Goal: Task Accomplishment & Management: Manage account settings

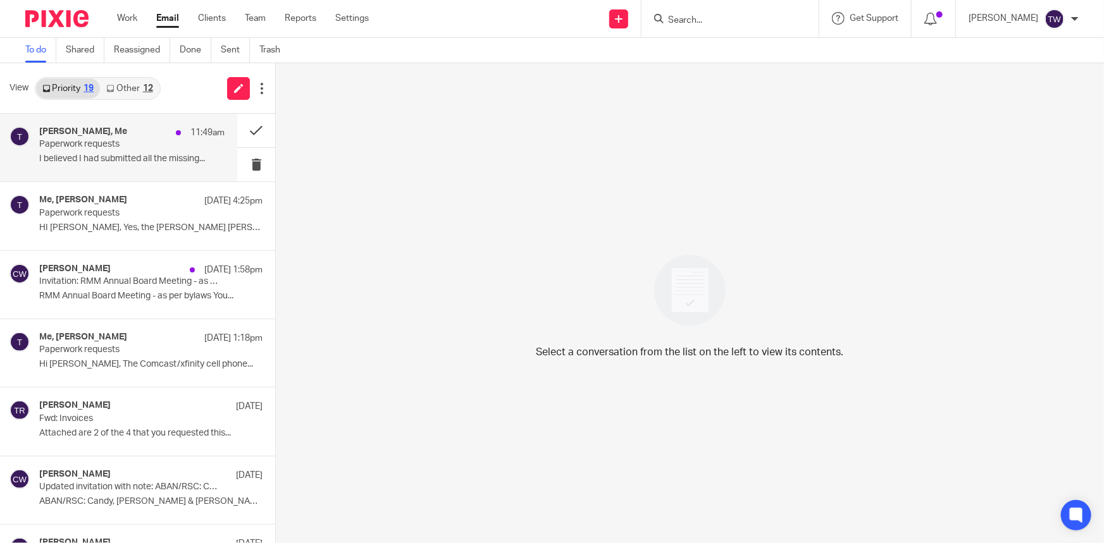
click at [118, 149] on p "Paperwork requests" at bounding box center [113, 144] width 149 height 11
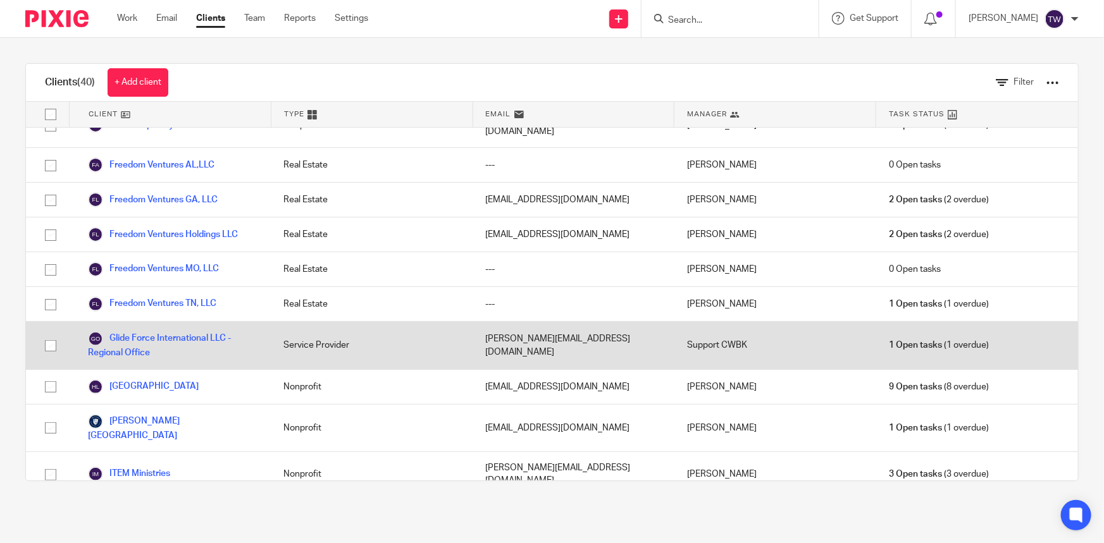
scroll to position [518, 0]
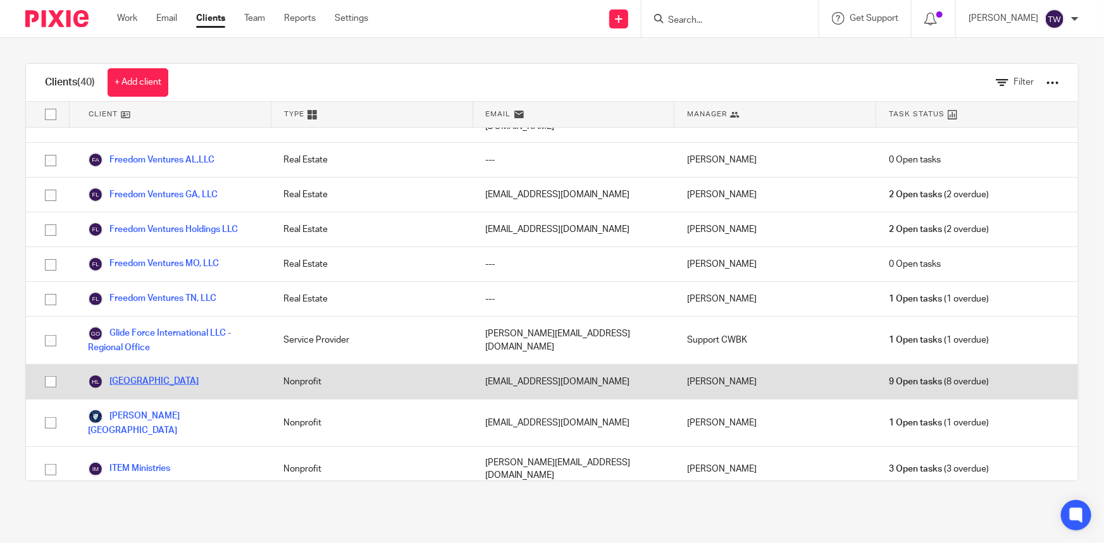
click at [139, 375] on link "HOLA Lakeway" at bounding box center [143, 382] width 111 height 15
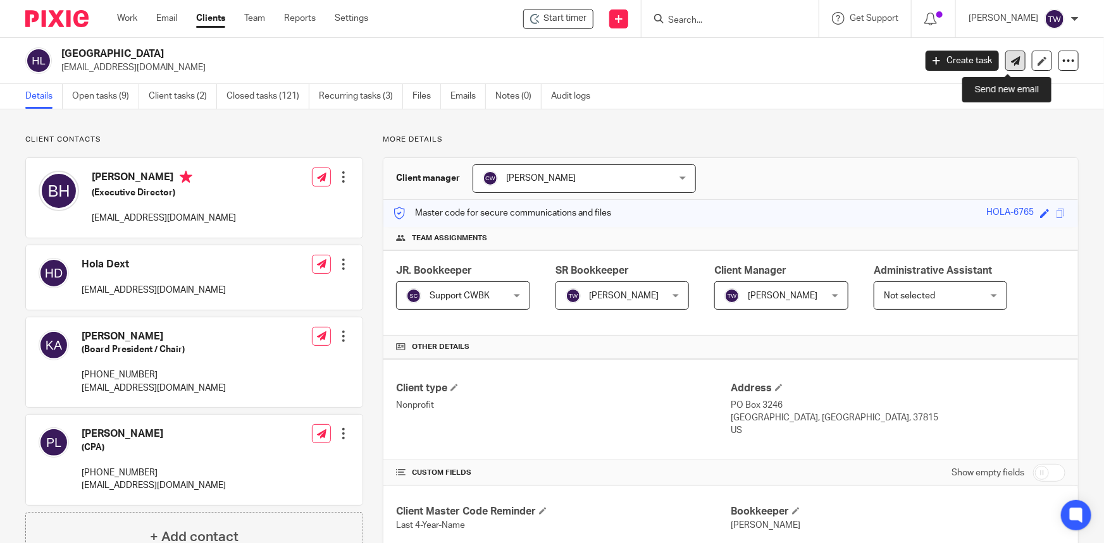
click at [1011, 57] on icon at bounding box center [1015, 60] width 9 height 9
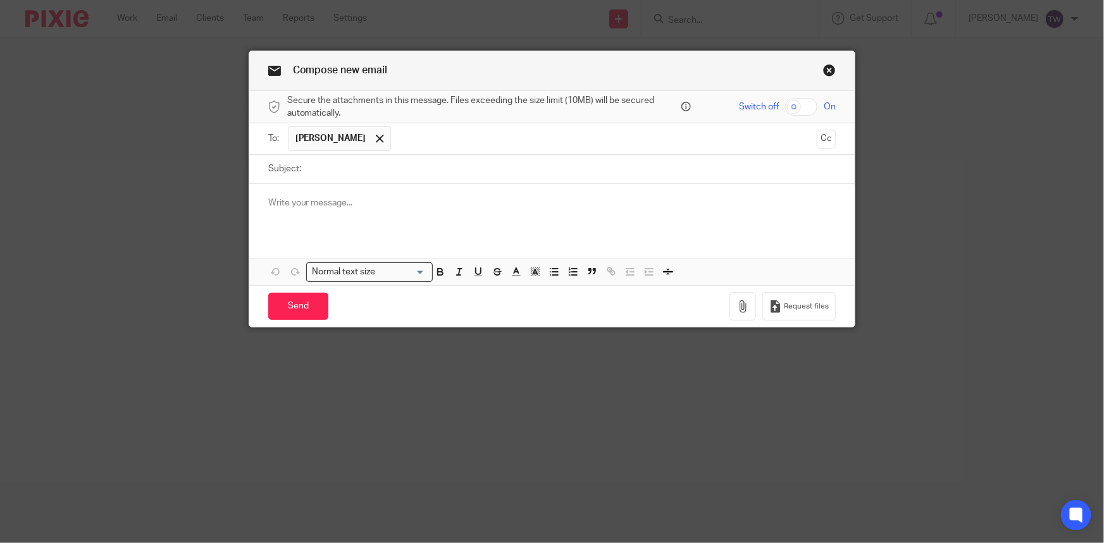
click at [324, 208] on p at bounding box center [552, 203] width 568 height 13
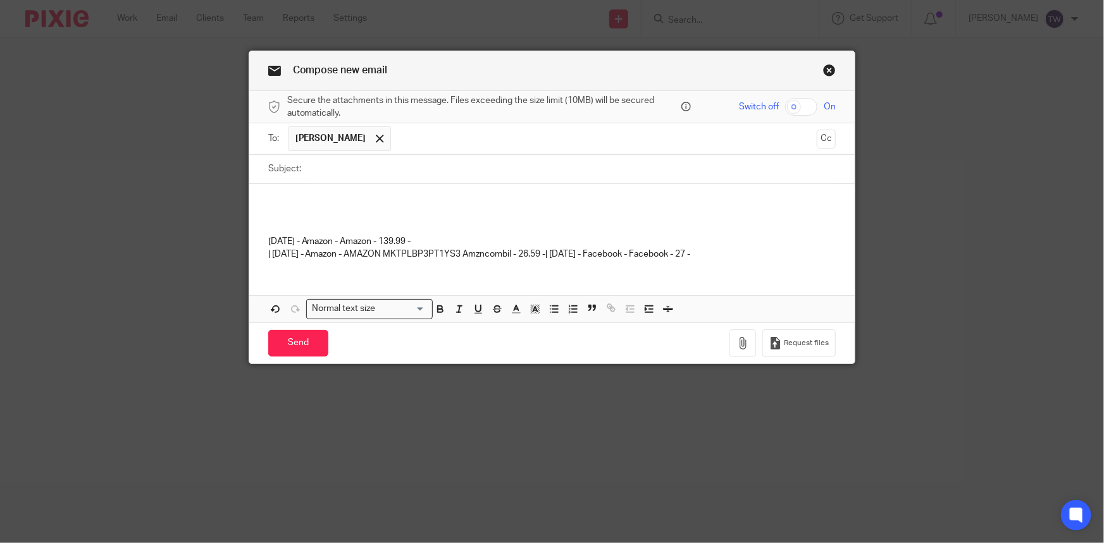
click at [329, 175] on input "Subject:" at bounding box center [571, 169] width 529 height 28
type input "Final paperwork items and setting up a meeting"
click at [309, 202] on p at bounding box center [552, 203] width 568 height 13
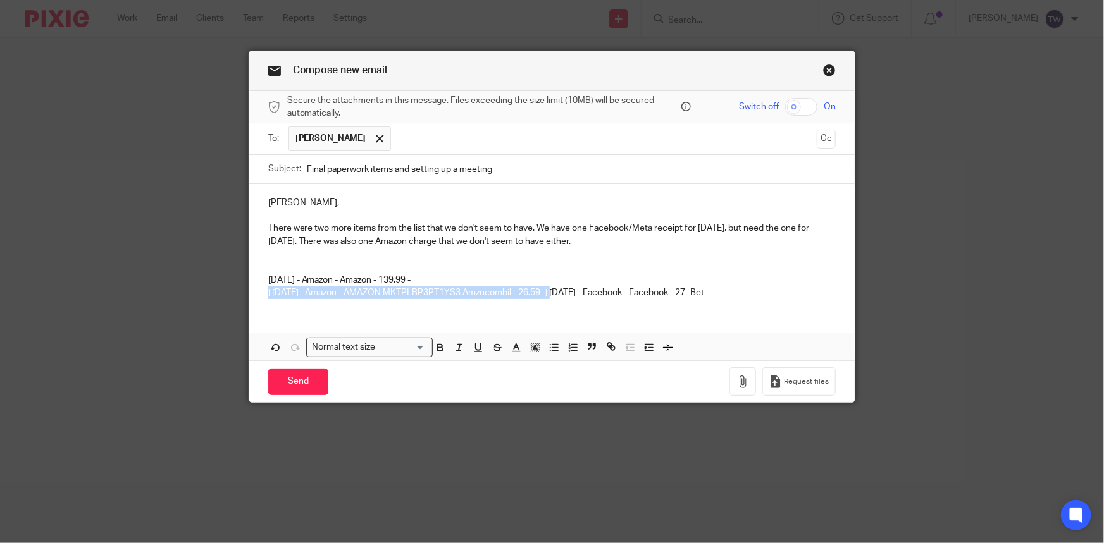
drag, startPoint x: 571, startPoint y: 293, endPoint x: 252, endPoint y: 296, distance: 318.9
click at [252, 296] on div "Betsy, There were two more items from the list that we don't seem to have. We h…" at bounding box center [552, 246] width 606 height 125
click at [452, 291] on p "2025-08-21 - Amazon - Amazon - 139.99 - 2025-08-19 - Facebook - Facebook - 27 -…" at bounding box center [552, 287] width 568 height 26
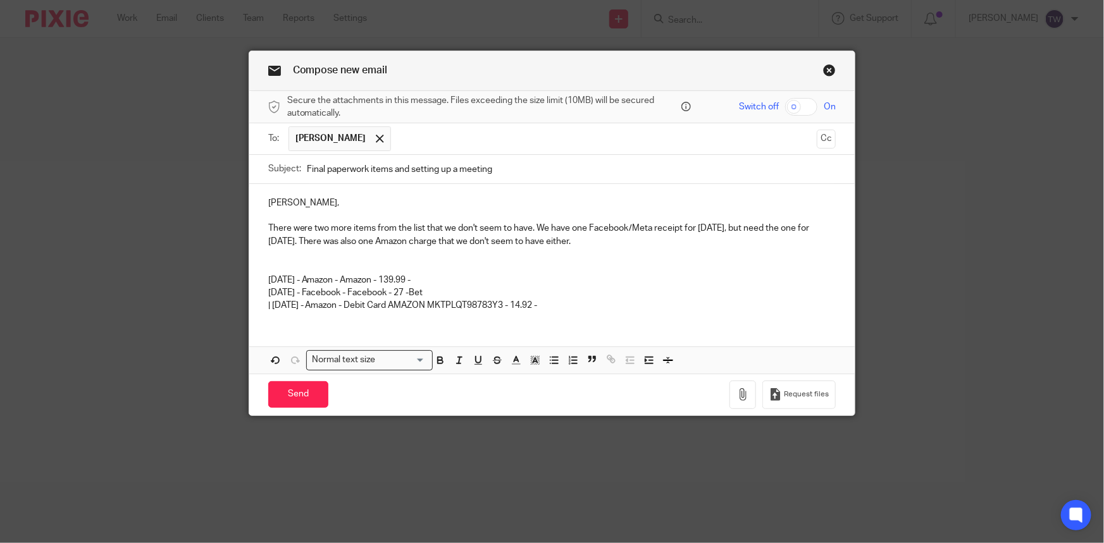
click at [268, 264] on p at bounding box center [552, 267] width 568 height 13
click at [446, 291] on p "2025-08-21 - Amazon - Amazon - 139.99 - 2025-08-19 - Facebook - Facebook - 27 -…" at bounding box center [552, 287] width 568 height 26
click at [569, 310] on p "| 2025-08-25 - Amazon - Debit Card AMAZON MKTPLQT98783Y3 - 14.92 -" at bounding box center [552, 305] width 568 height 13
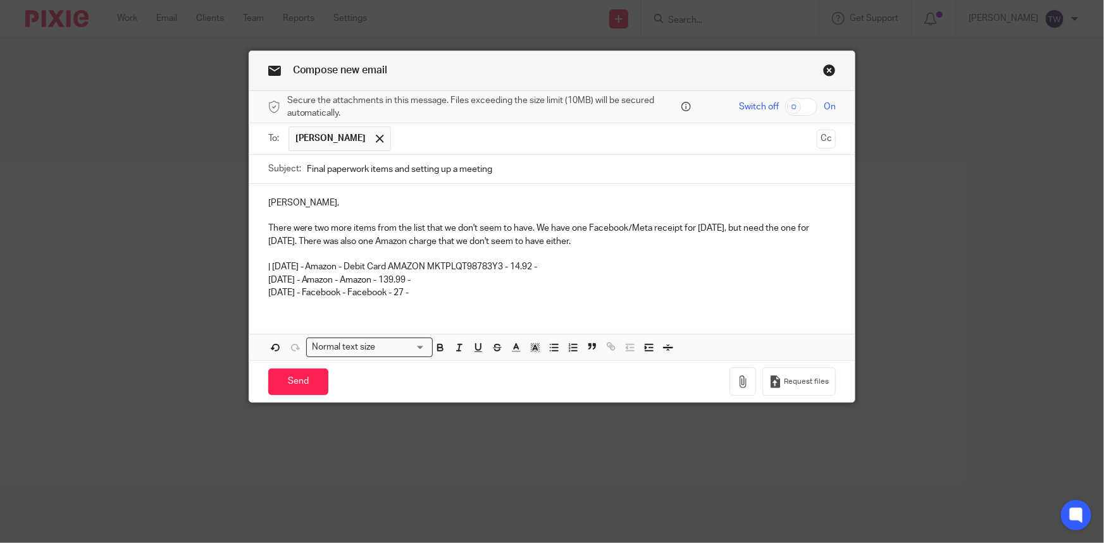
click at [270, 266] on p "| 2025-08-25 - Amazon - Debit Card AMAZON MKTPLQT98783Y3 - 14.92 -" at bounding box center [552, 267] width 568 height 13
drag, startPoint x: 384, startPoint y: 241, endPoint x: 394, endPoint y: 249, distance: 13.0
click at [384, 241] on p "There were two more items from the list that we don't seem to have. We have one…" at bounding box center [552, 235] width 568 height 26
click at [462, 243] on p "There were two more items from the list that we don't seem to have. We have one…" at bounding box center [552, 235] width 568 height 26
click at [729, 243] on p "There were two more items from the list that we don't seem to have. We have one…" at bounding box center [552, 235] width 568 height 26
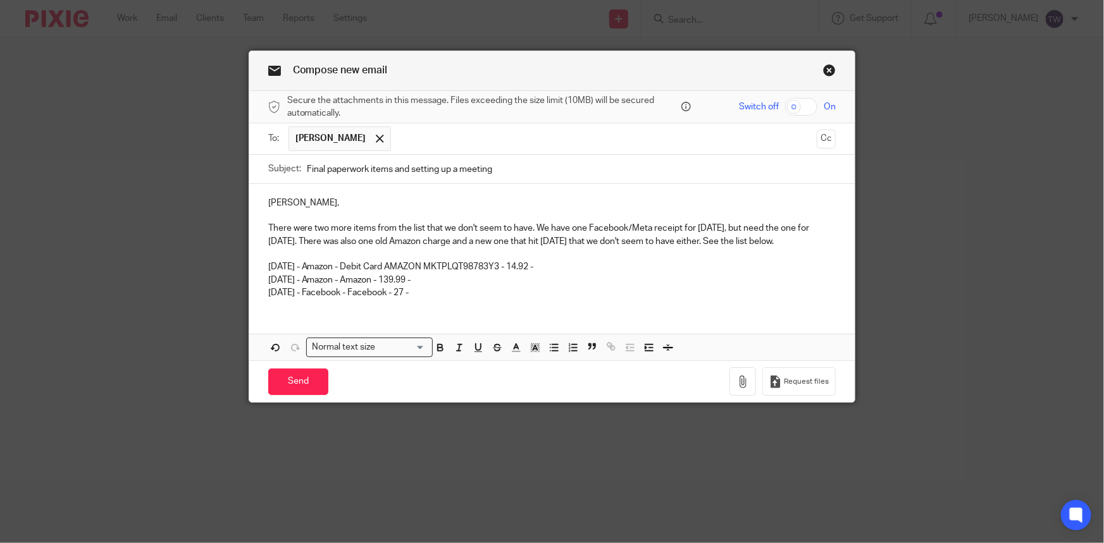
click at [446, 300] on div "Betsy, There were two more items from the list that we don't seem to have. We h…" at bounding box center [552, 246] width 606 height 125
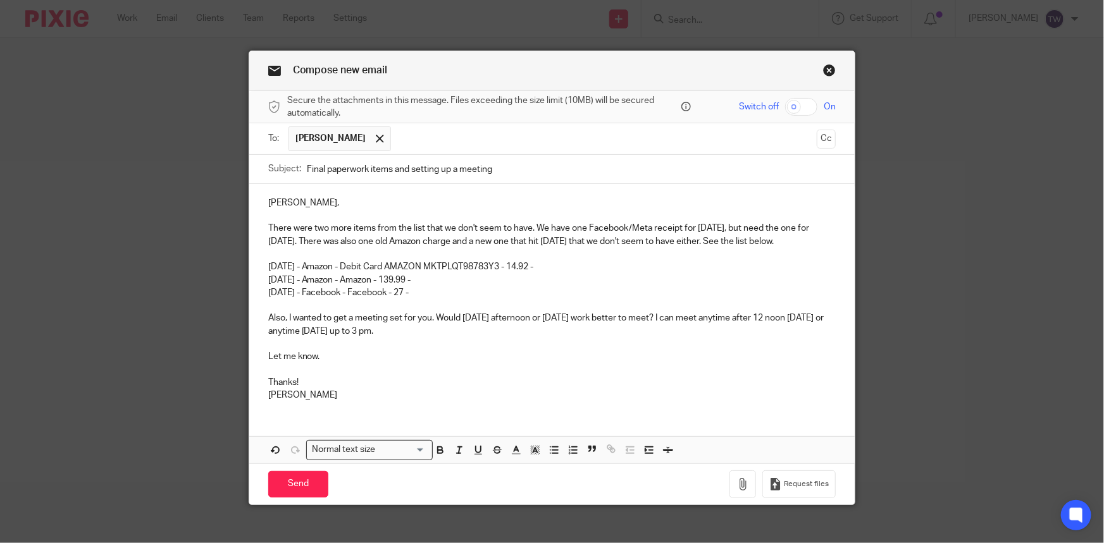
click at [270, 243] on p "There were two more items from the list that we don't seem to have. We have one…" at bounding box center [552, 235] width 568 height 26
click at [631, 318] on p "Additionally, I wanted to schedule a meeting with you. Would Thursday afternoon…" at bounding box center [552, 325] width 568 height 26
click at [308, 335] on p "Additionally, I wanted to schedule a meeting with you. Would Thursday afternoon…" at bounding box center [552, 325] width 568 height 26
click at [290, 481] on input "Send" at bounding box center [298, 484] width 60 height 27
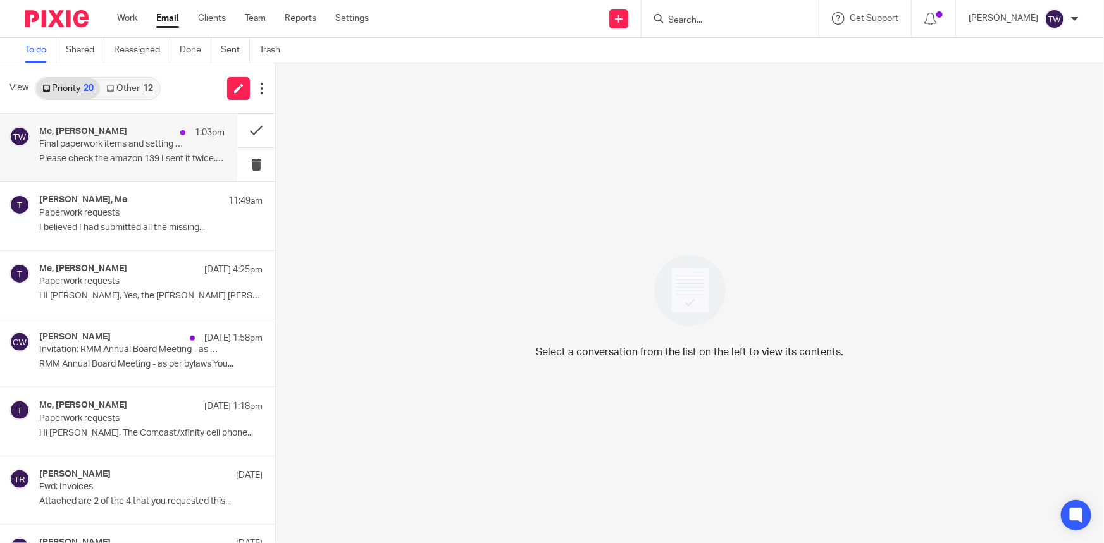
click at [96, 146] on p "Final paperwork items and setting up a meeting" at bounding box center [113, 144] width 149 height 11
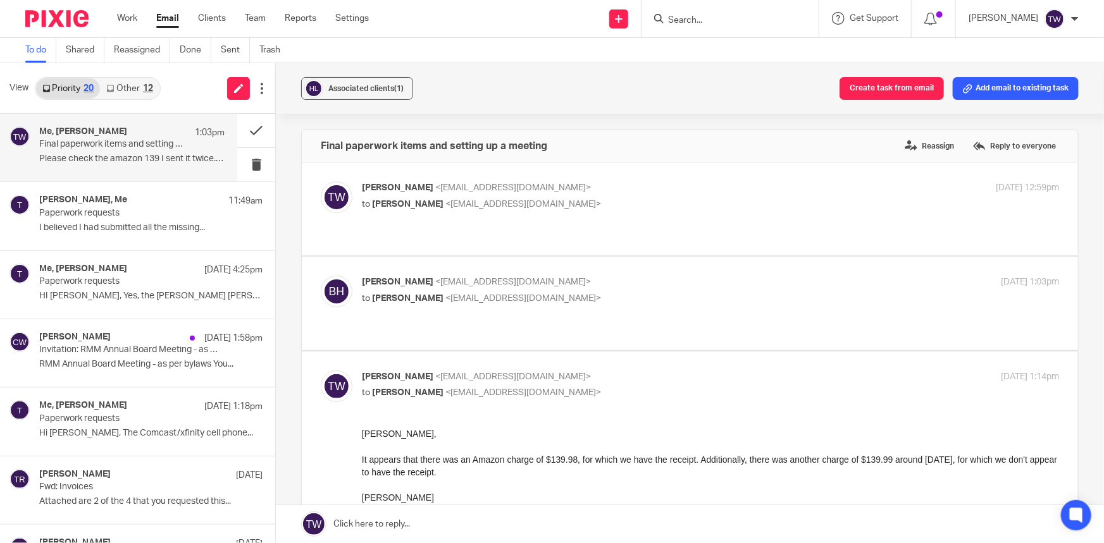
click at [121, 87] on link "Other 12" at bounding box center [129, 88] width 59 height 20
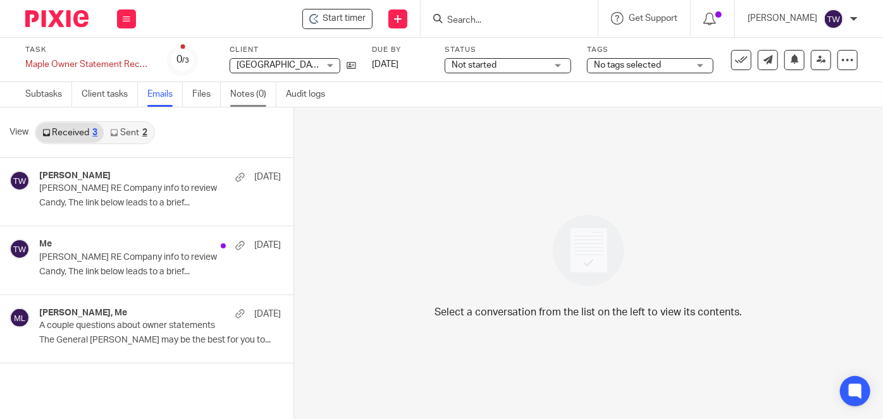
click at [242, 93] on link "Notes (0)" at bounding box center [253, 94] width 46 height 25
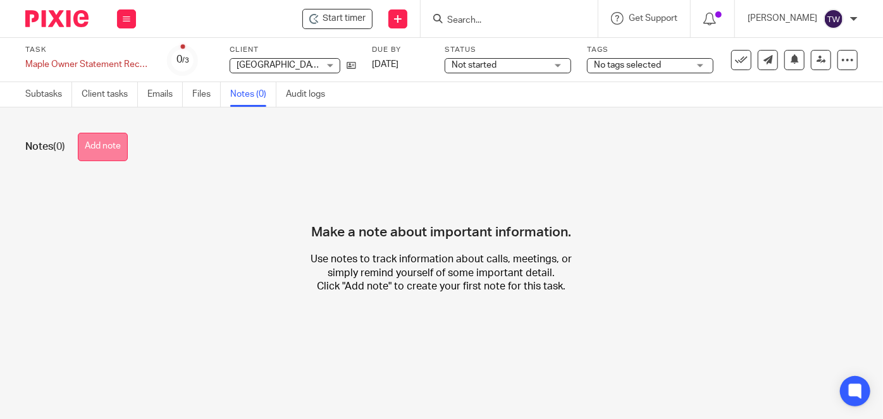
click at [114, 150] on button "Add note" at bounding box center [103, 147] width 50 height 28
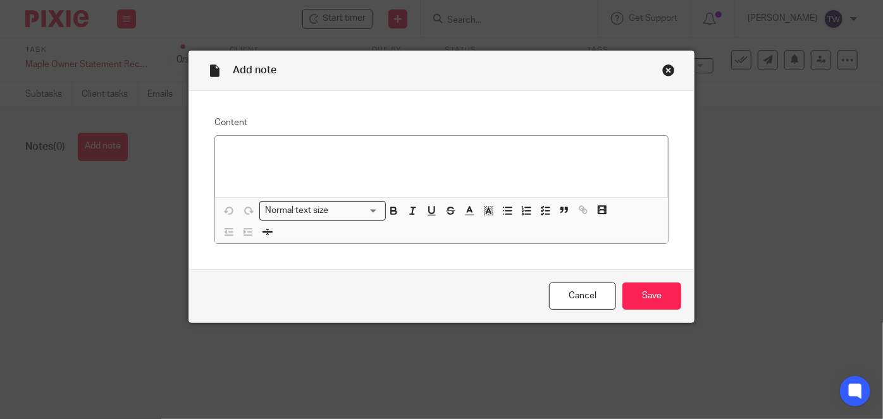
click at [664, 71] on div "Close this dialog window" at bounding box center [668, 70] width 13 height 13
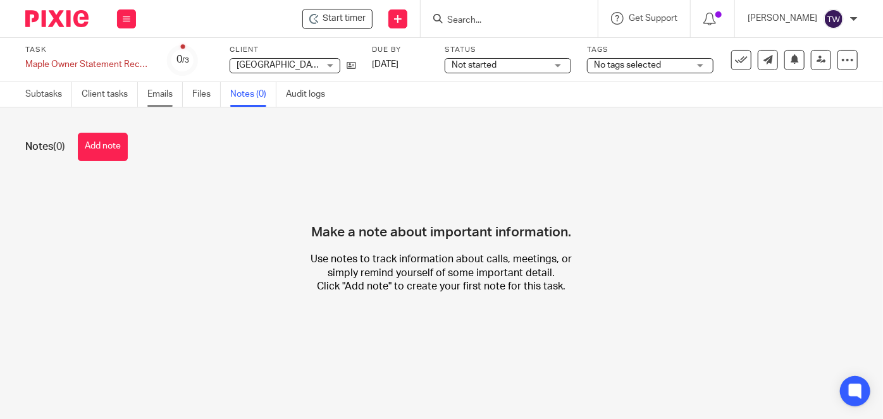
click at [155, 99] on link "Emails" at bounding box center [164, 94] width 35 height 25
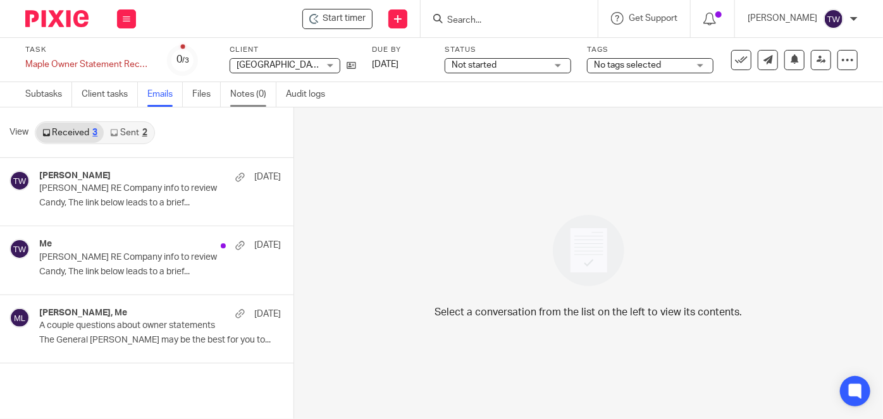
click at [242, 96] on link "Notes (0)" at bounding box center [253, 94] width 46 height 25
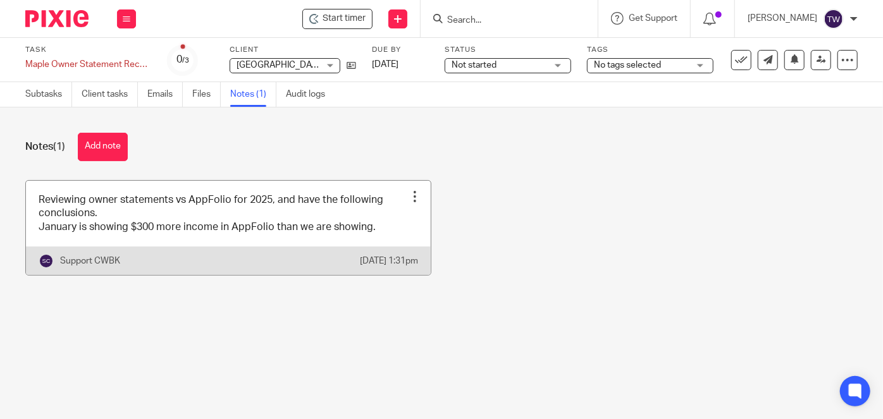
click at [141, 218] on link at bounding box center [228, 228] width 405 height 94
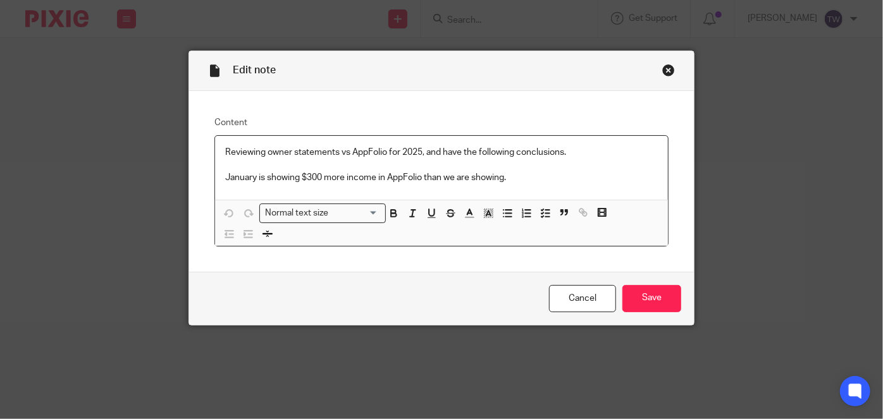
click at [508, 174] on p "January is showing $300 more income in AppFolio than we are showing." at bounding box center [441, 177] width 433 height 13
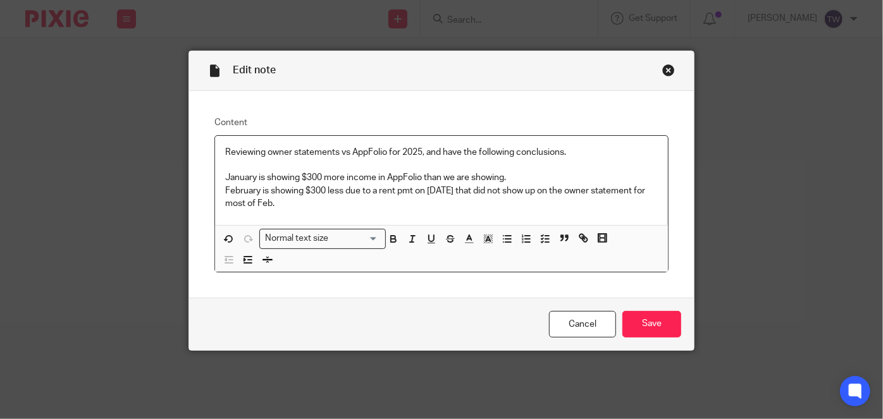
drag, startPoint x: 261, startPoint y: 203, endPoint x: 214, endPoint y: 180, distance: 52.6
click at [215, 180] on div "Reviewing owner statements vs AppFolio for 2025, and have the following conclus…" at bounding box center [441, 180] width 453 height 89
click at [521, 236] on icon "button" at bounding box center [526, 238] width 11 height 11
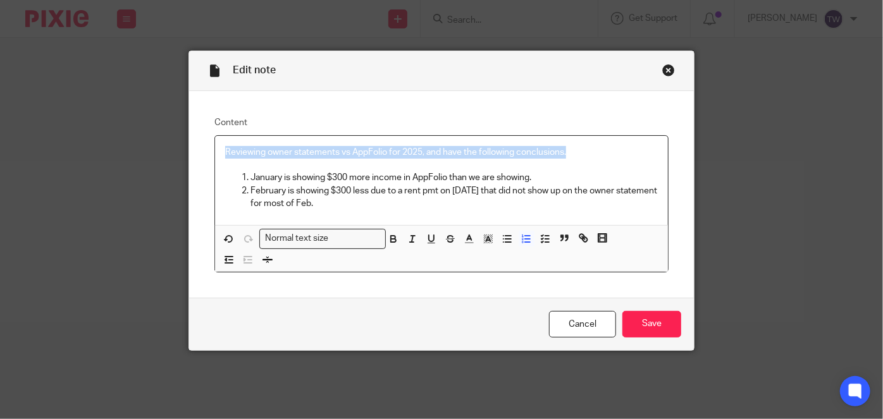
click at [355, 206] on p "February is showing $300 less due to a rent pmt on [DATE] that did not show up …" at bounding box center [454, 198] width 407 height 26
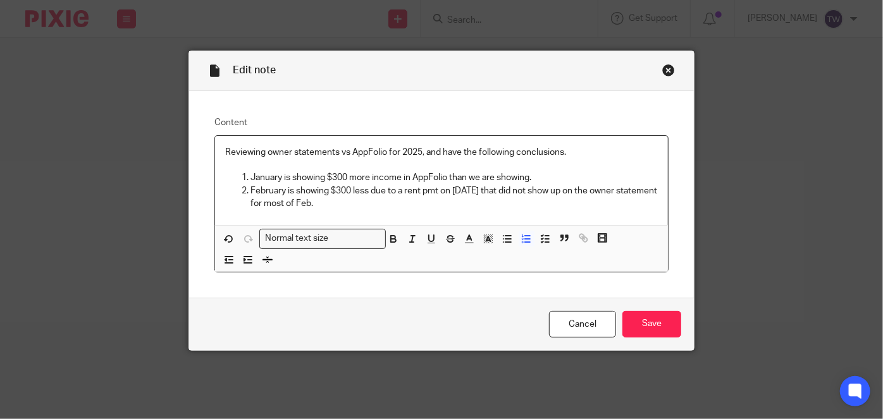
click at [355, 205] on p "February is showing $300 less due to a rent pmt on [DATE] that did not show up …" at bounding box center [454, 198] width 407 height 26
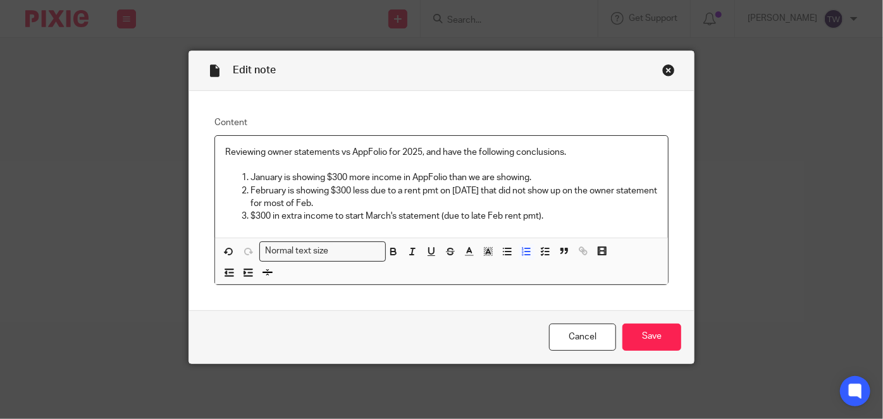
click at [566, 215] on p "$300 in extra income to start March's statement (due to late Feb rent pmt)." at bounding box center [454, 216] width 407 height 13
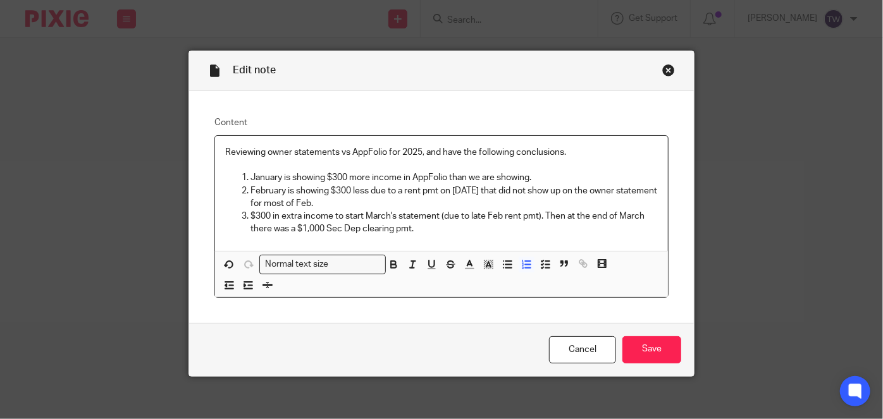
click at [363, 202] on p "February is showing $300 less due to a rent pmt on [DATE] that did not show up …" at bounding box center [454, 198] width 407 height 26
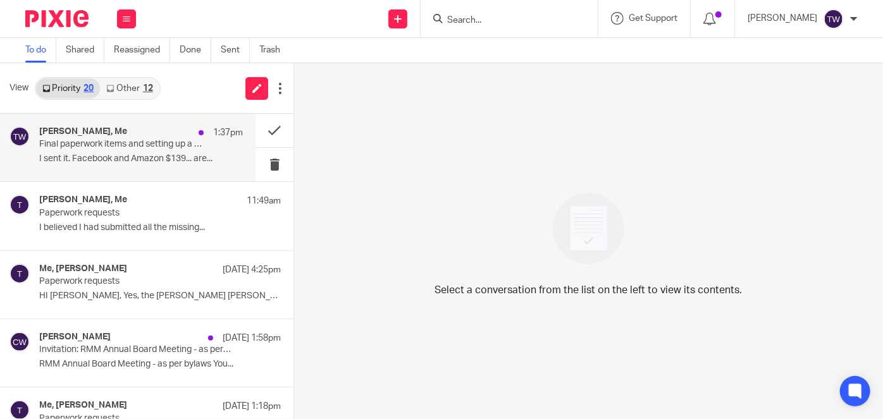
click at [75, 159] on p "I sent it. Facebook and Amazon $139... are..." at bounding box center [141, 159] width 204 height 11
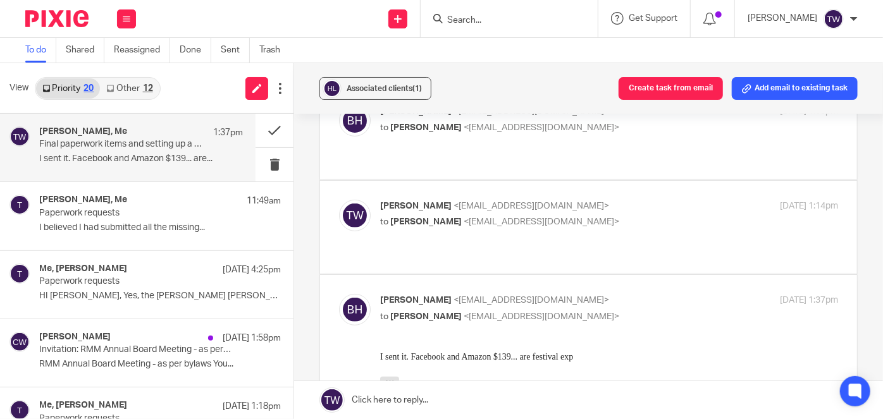
scroll to position [172, 0]
click at [127, 92] on link "Other 12" at bounding box center [129, 88] width 59 height 20
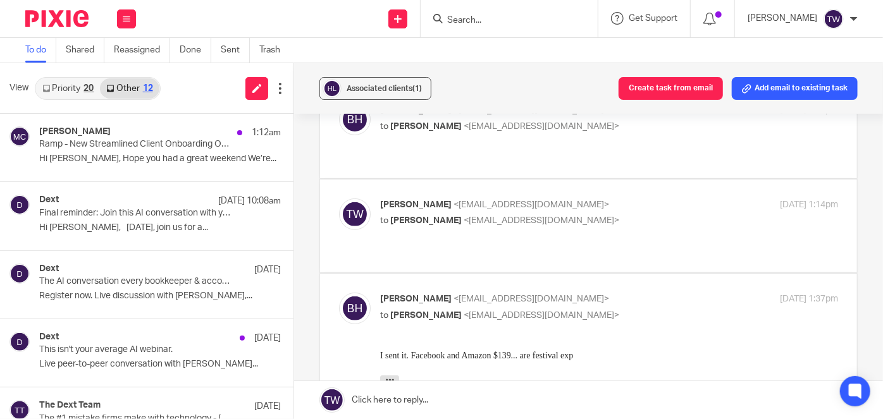
click at [73, 88] on link "Priority 20" at bounding box center [68, 88] width 64 height 20
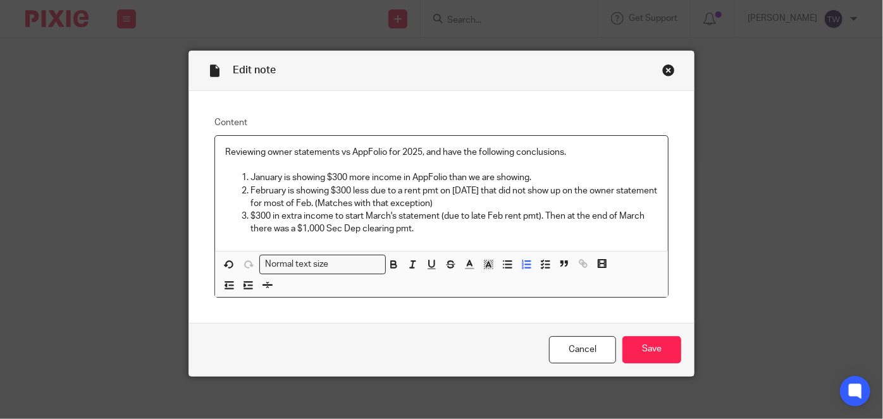
click at [417, 232] on p "$300 in extra income to start March's statement (due to late Feb rent pmt). The…" at bounding box center [454, 223] width 407 height 26
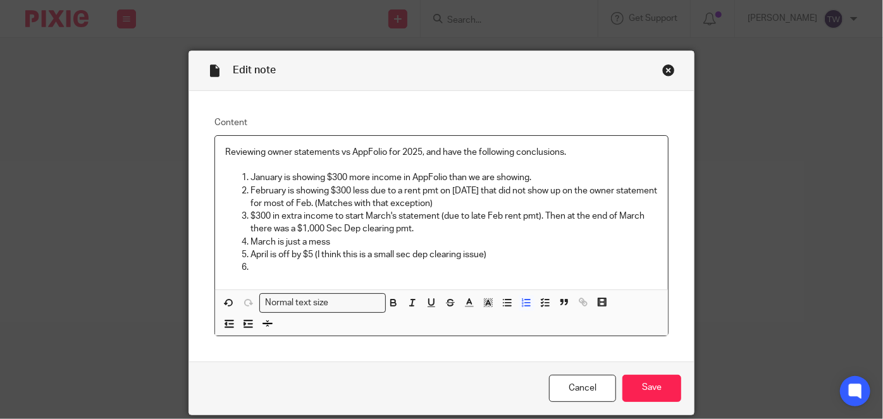
click at [498, 252] on p "April is off by $5 (I think this is a small sec dep clearing issue)" at bounding box center [454, 255] width 407 height 13
click at [251, 264] on p at bounding box center [454, 267] width 407 height 13
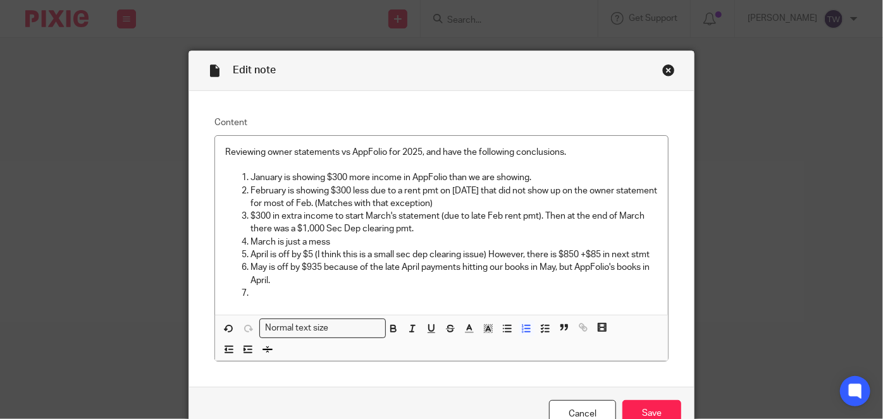
click at [260, 294] on p at bounding box center [454, 293] width 407 height 13
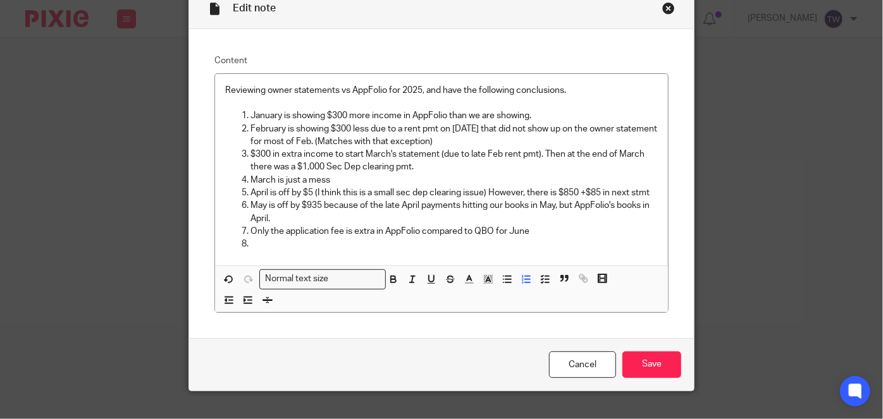
scroll to position [82, 0]
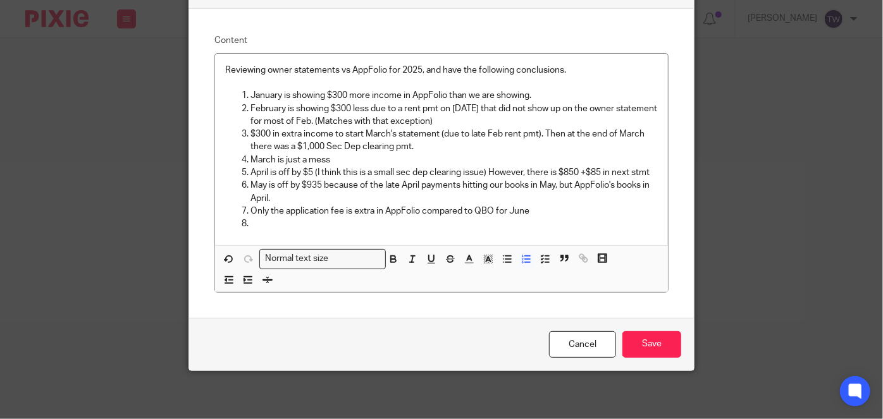
click at [267, 225] on p at bounding box center [454, 224] width 407 height 13
click at [673, 346] on input "Save" at bounding box center [652, 345] width 59 height 27
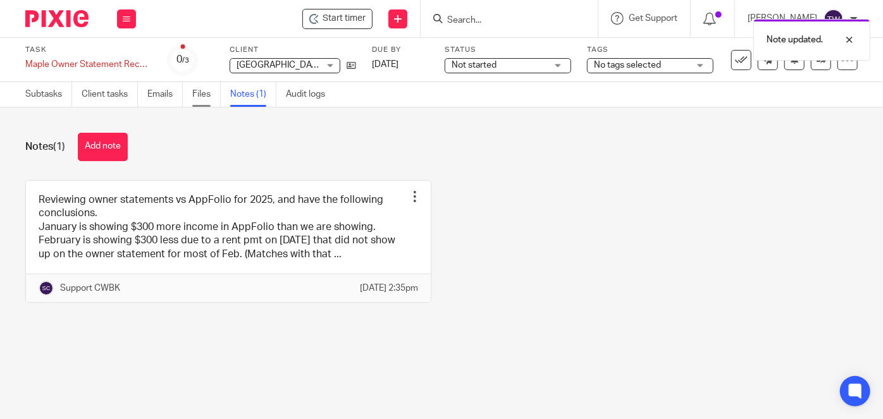
click at [209, 96] on link "Files" at bounding box center [206, 94] width 28 height 25
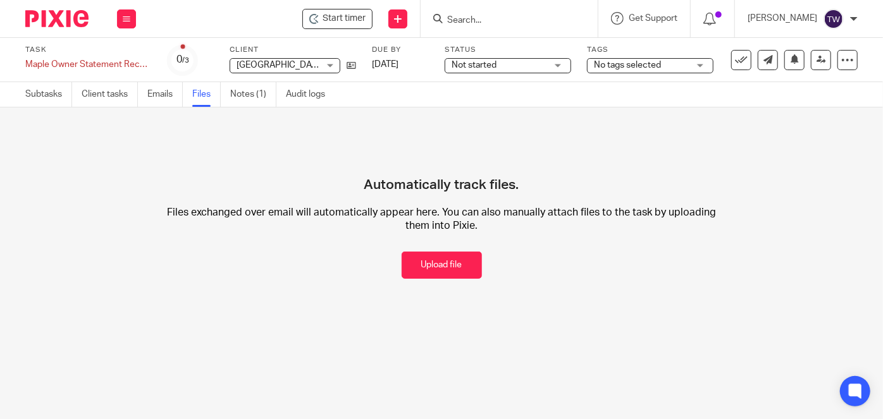
click at [426, 261] on button "Upload file" at bounding box center [442, 265] width 80 height 27
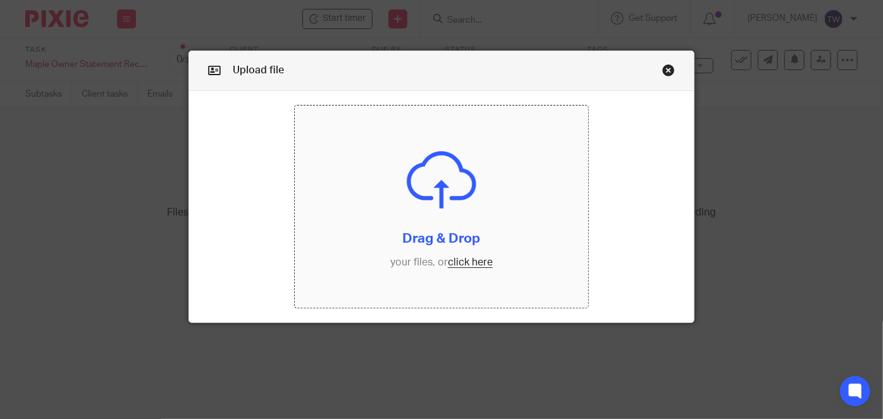
click at [462, 263] on input "file" at bounding box center [442, 207] width 294 height 202
